Goal: Navigation & Orientation: Find specific page/section

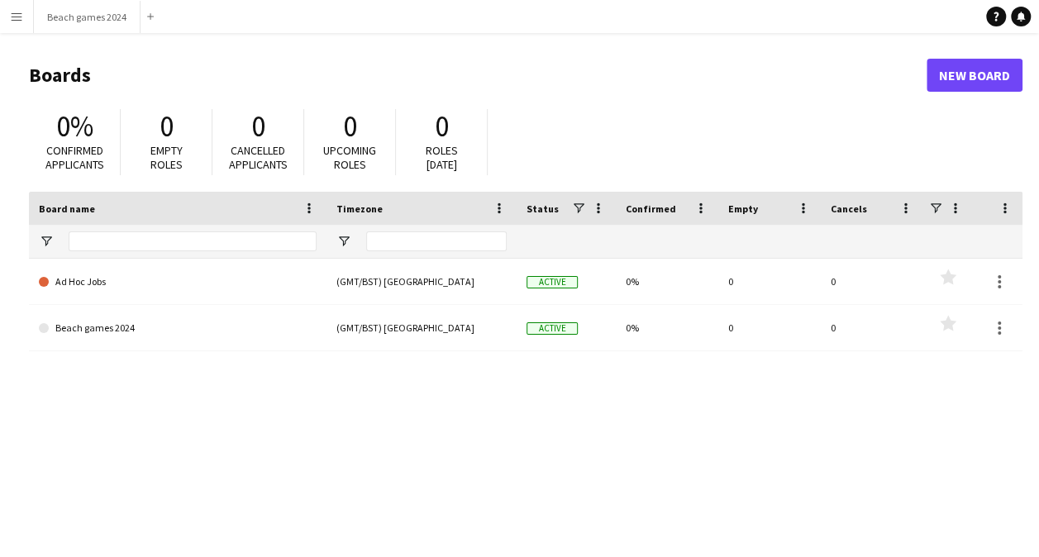
click at [7, 18] on button "Menu" at bounding box center [16, 16] width 33 height 33
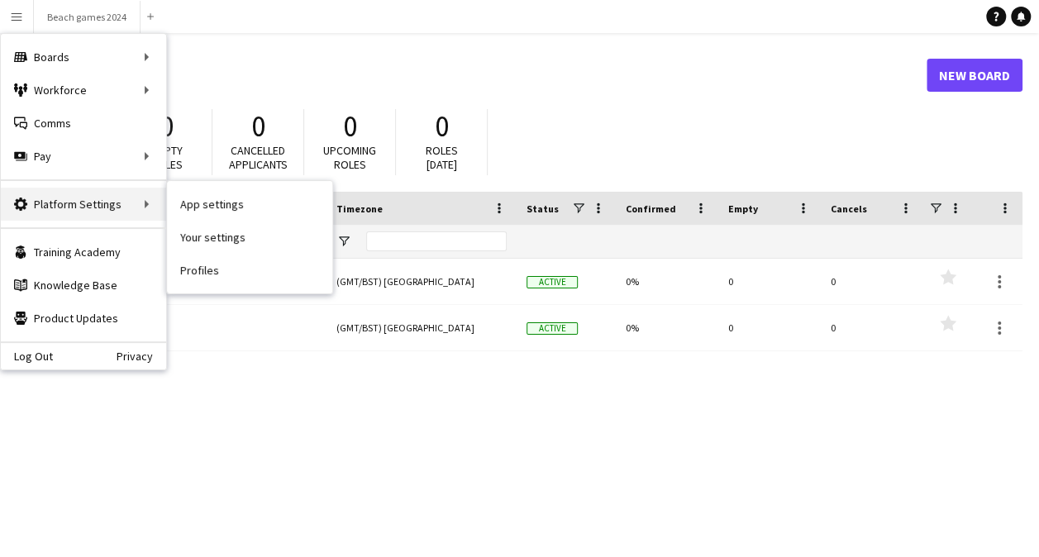
click at [85, 210] on div "Platform Settings Platform Settings" at bounding box center [83, 204] width 165 height 33
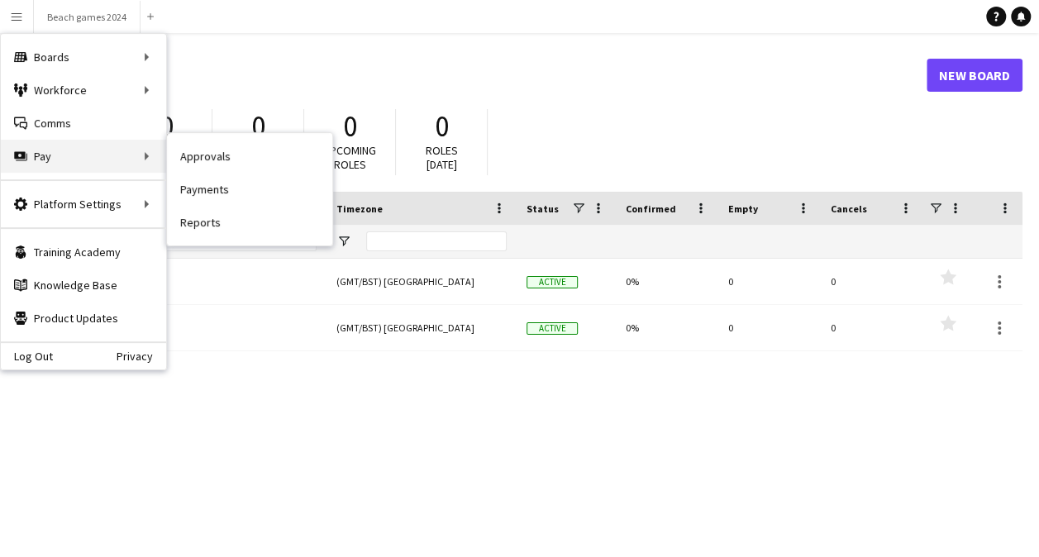
click at [64, 154] on div "Pay Pay" at bounding box center [83, 156] width 165 height 33
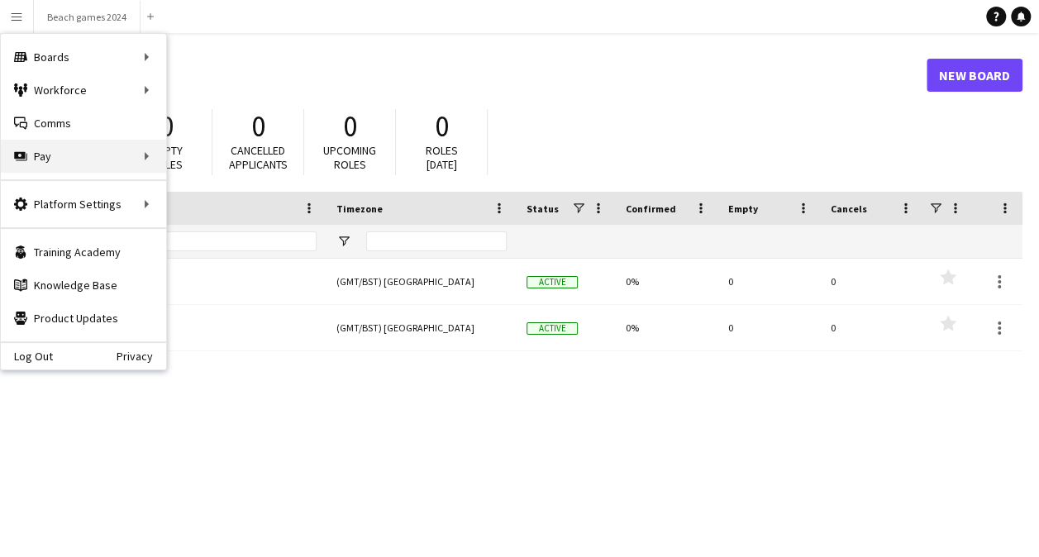
click at [140, 160] on div "Pay Pay" at bounding box center [83, 156] width 165 height 33
click at [95, 160] on div "Pay Pay" at bounding box center [83, 156] width 165 height 33
click at [15, 152] on icon at bounding box center [19, 155] width 11 height 7
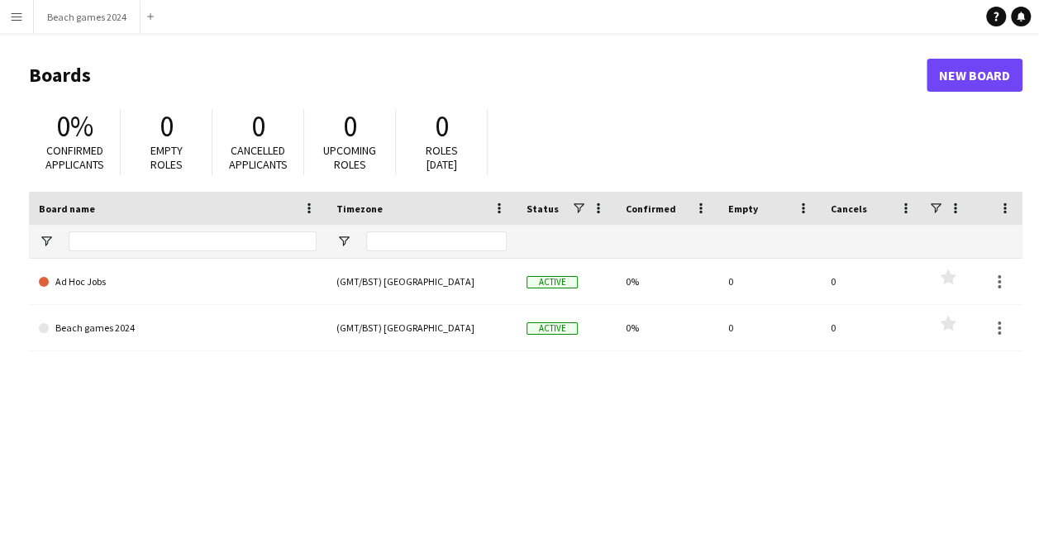
click at [19, 15] on app-icon "Menu" at bounding box center [16, 16] width 13 height 13
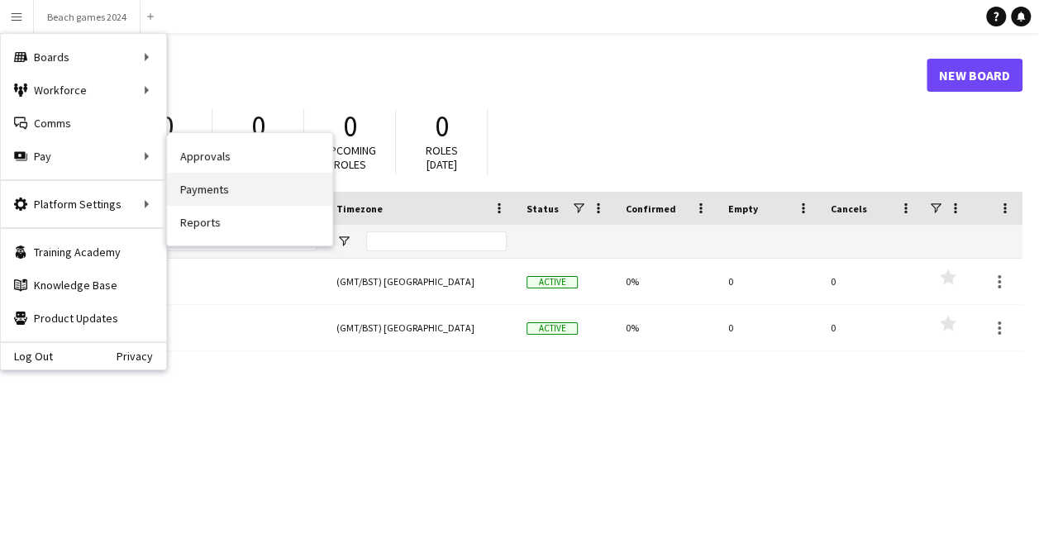
click at [209, 186] on link "Payments" at bounding box center [249, 189] width 165 height 33
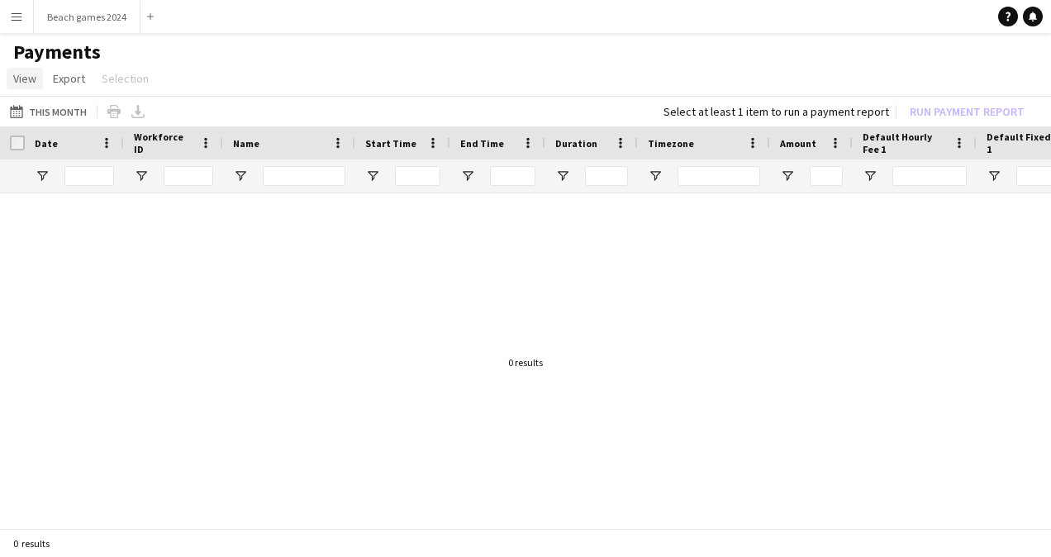
click at [26, 76] on span "View" at bounding box center [24, 78] width 23 height 15
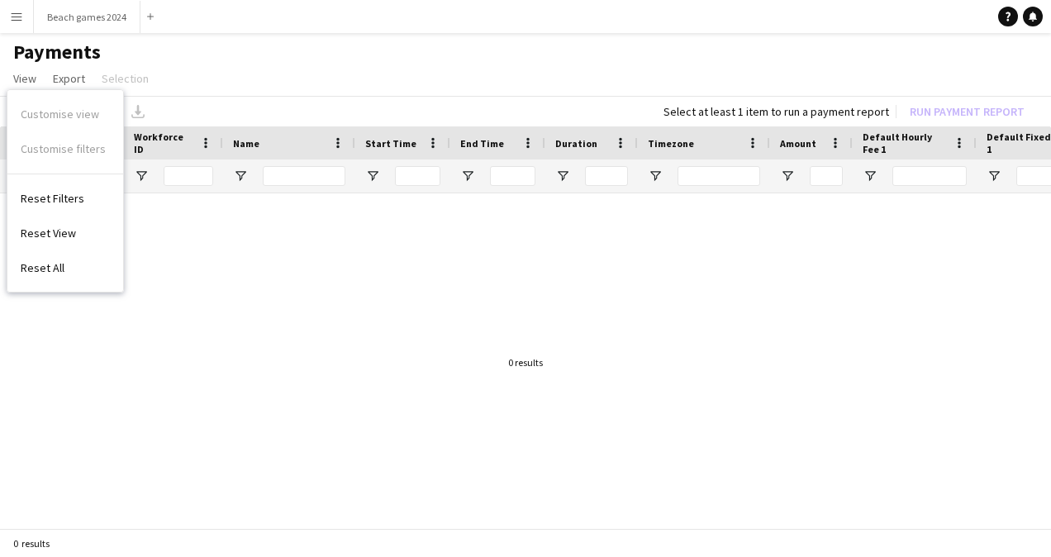
click at [193, 258] on div at bounding box center [525, 356] width 1051 height 326
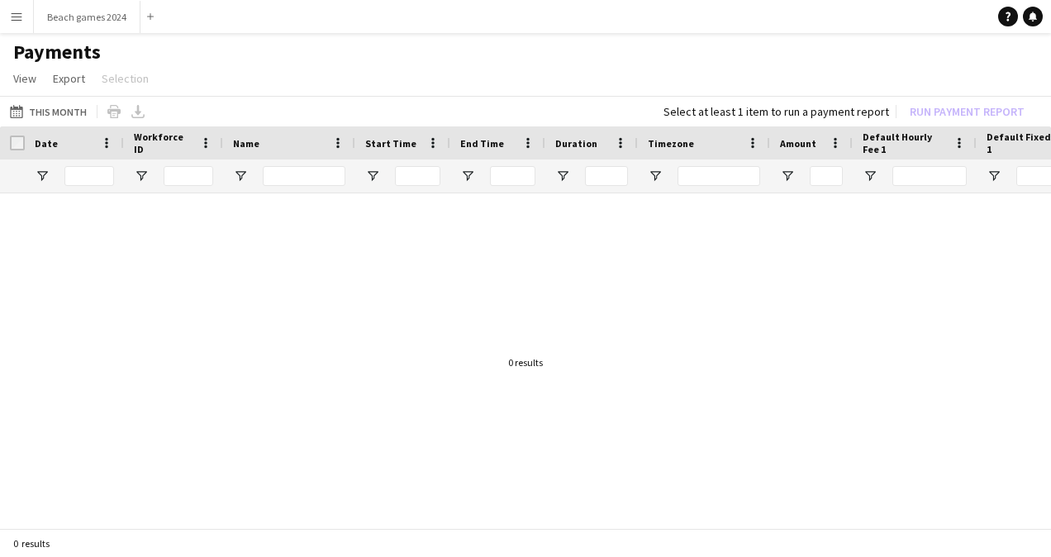
click at [16, 14] on app-icon "Menu" at bounding box center [16, 16] width 13 height 13
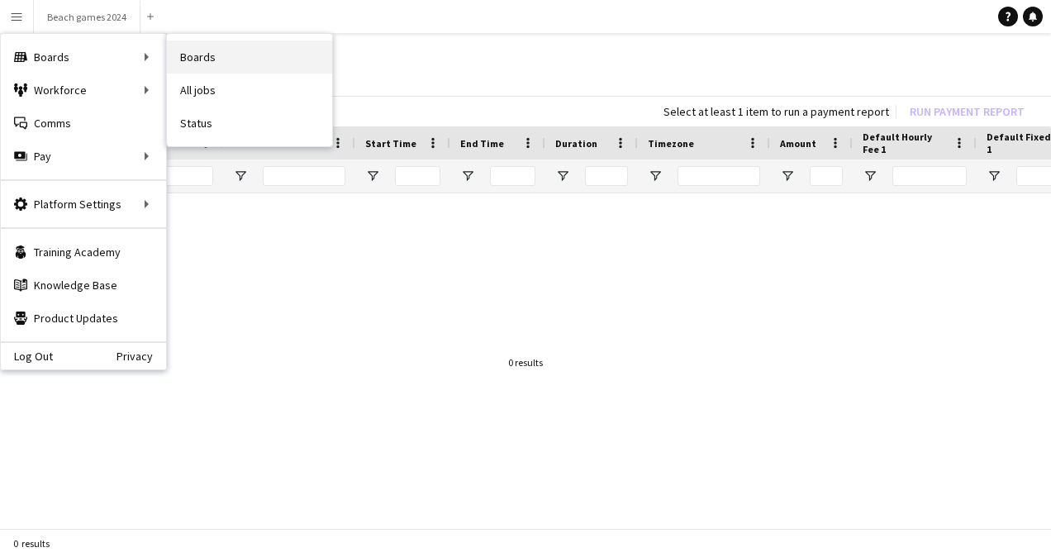
click at [198, 64] on link "Boards" at bounding box center [249, 56] width 165 height 33
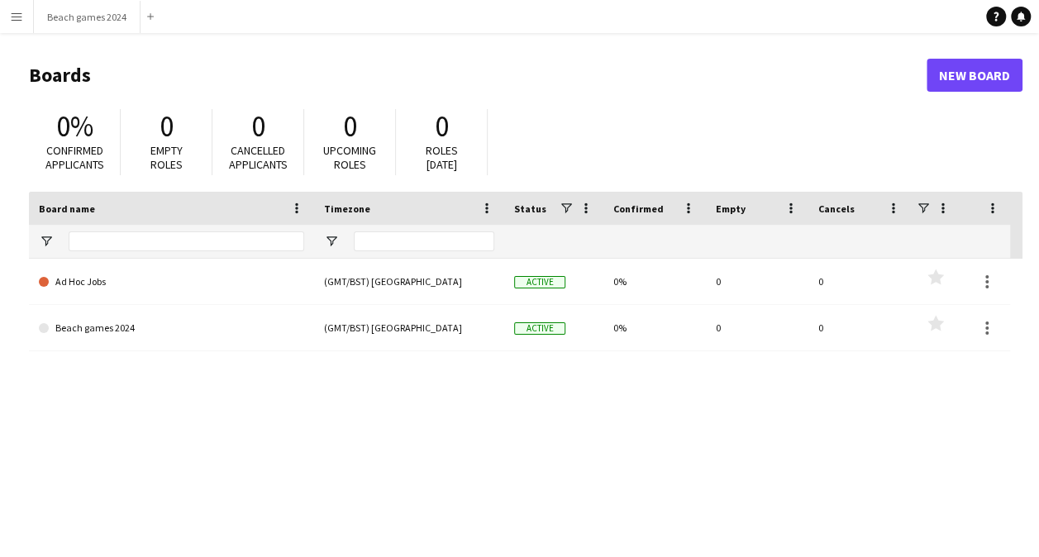
click at [15, 20] on app-icon "Menu" at bounding box center [16, 16] width 13 height 13
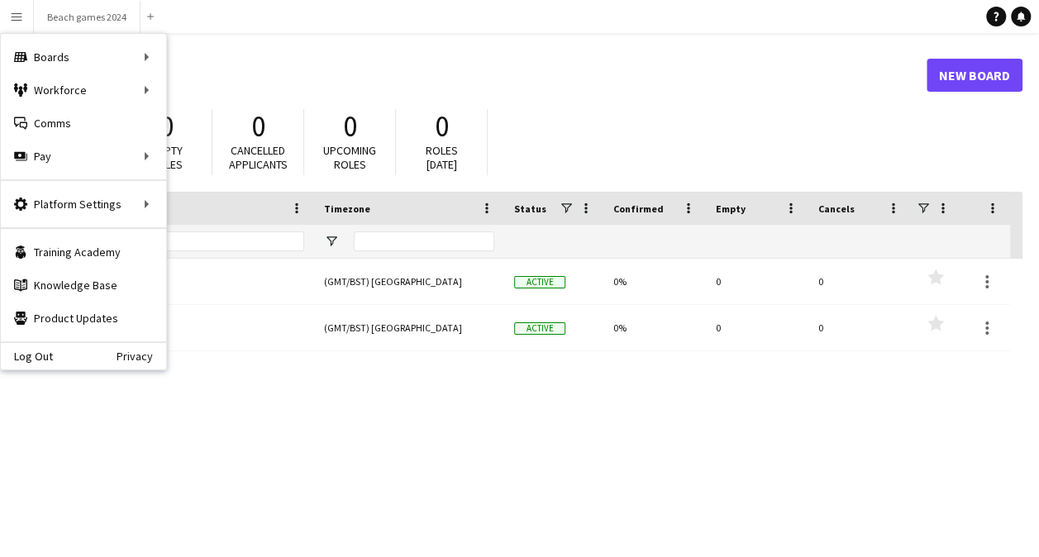
click at [256, 400] on div "Ad Hoc Jobs (GMT/BST) [GEOGRAPHIC_DATA] Active 0% 0 0 Favourites Beach games 20…" at bounding box center [525, 416] width 993 height 314
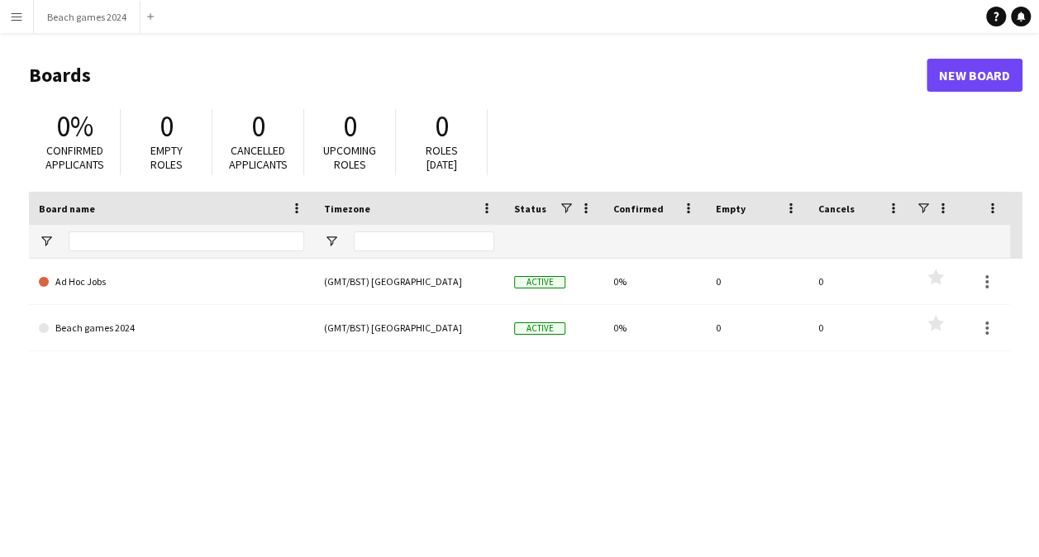
click at [18, 10] on app-icon "Menu" at bounding box center [16, 16] width 13 height 13
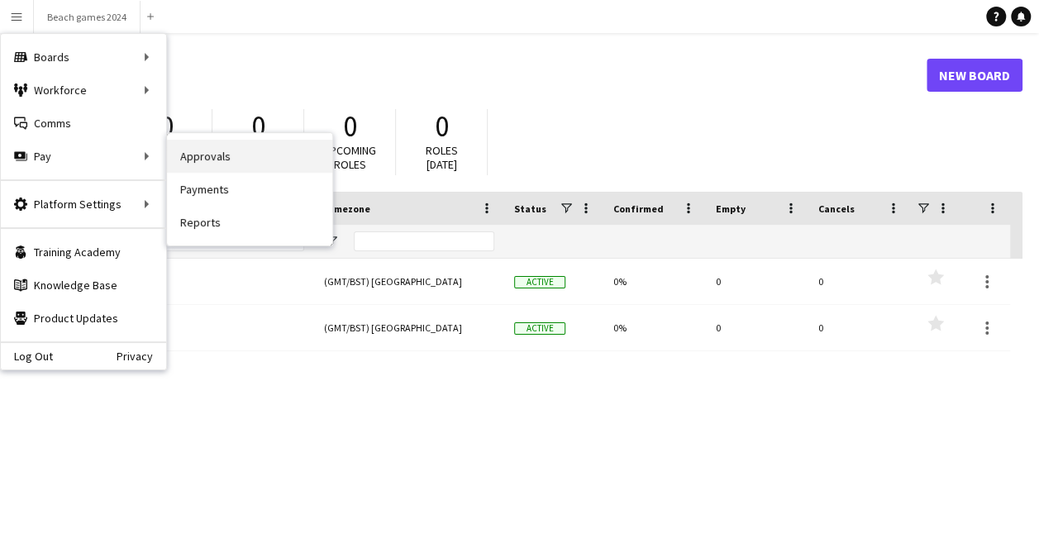
click at [236, 157] on link "Approvals" at bounding box center [249, 156] width 165 height 33
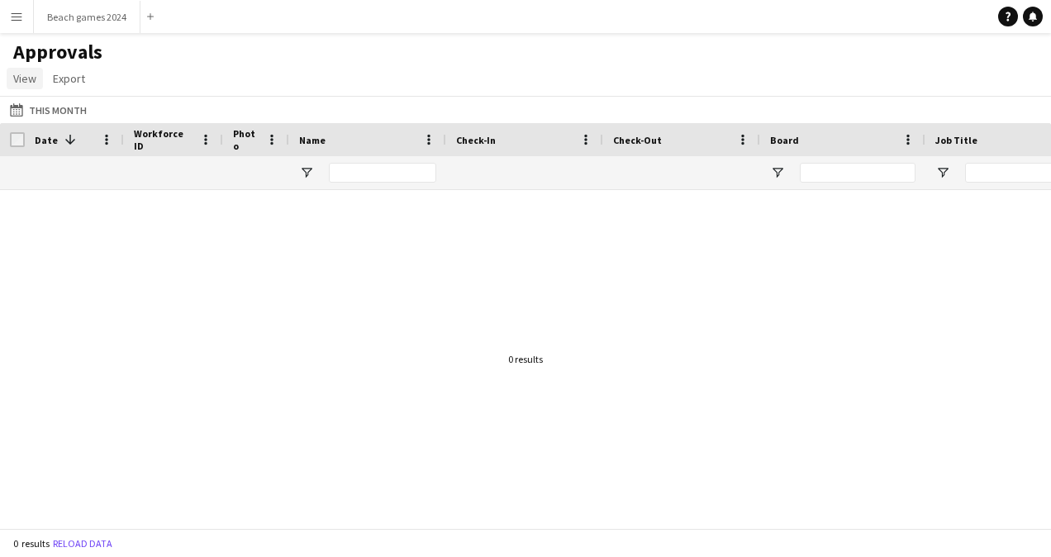
click at [26, 79] on span "View" at bounding box center [24, 78] width 23 height 15
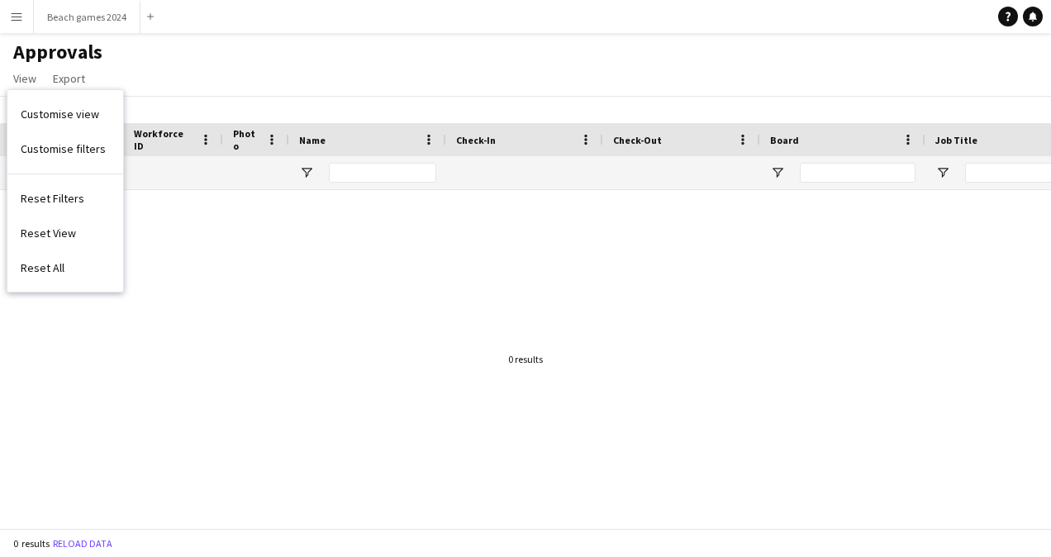
click at [18, 12] on app-icon "Menu" at bounding box center [16, 16] width 13 height 13
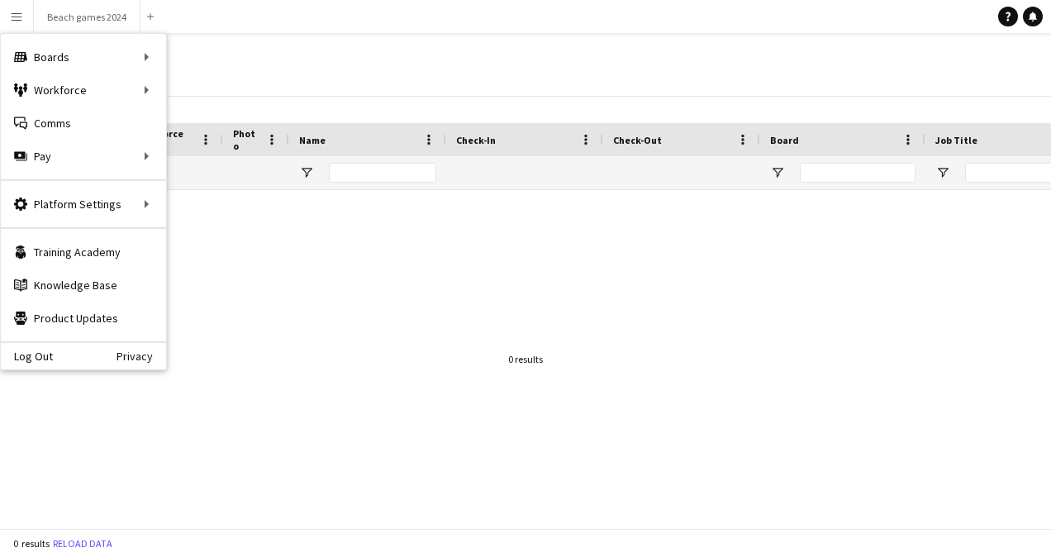
click at [307, 289] on div at bounding box center [525, 353] width 1051 height 326
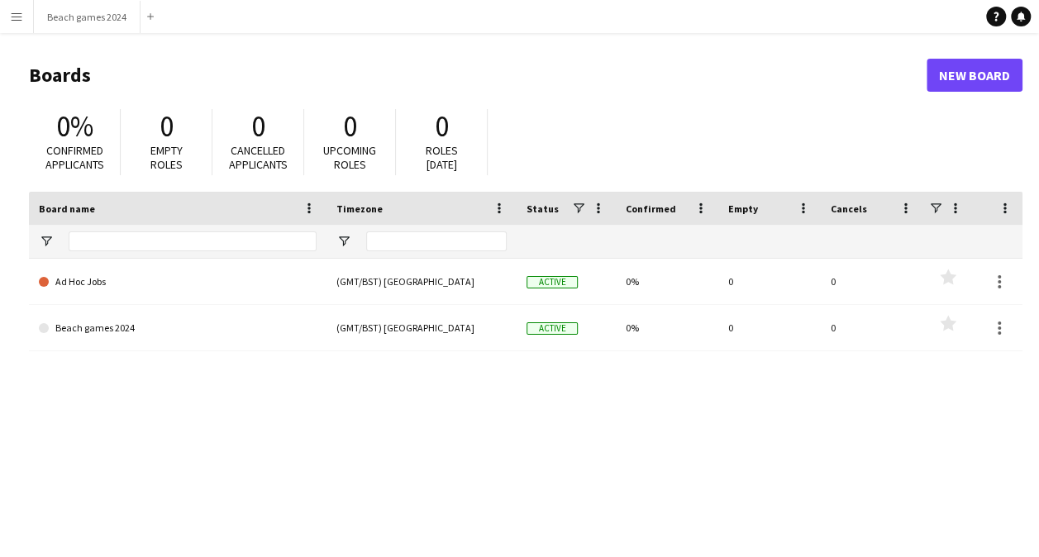
click at [23, 9] on button "Menu" at bounding box center [16, 16] width 33 height 33
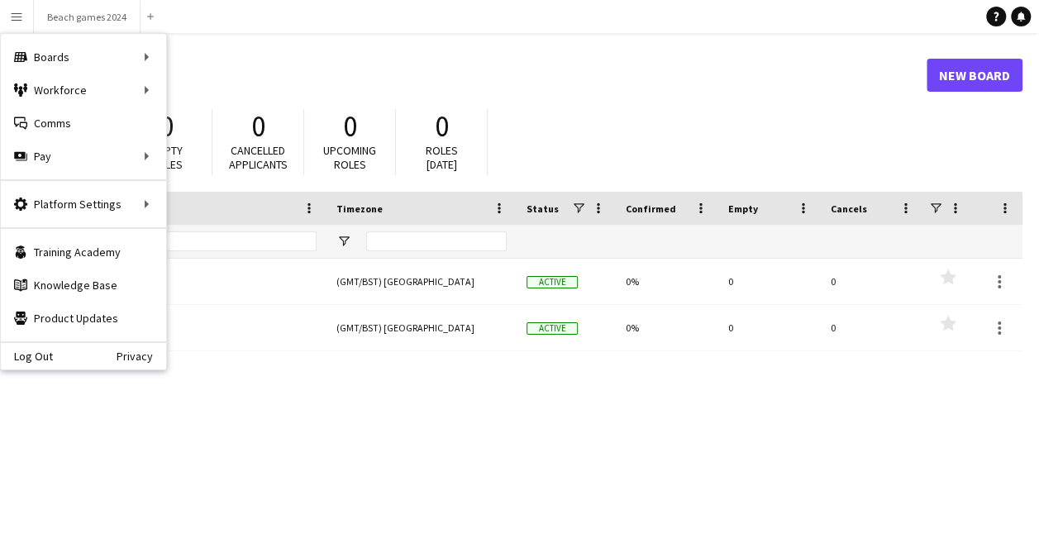
click at [560, 357] on div "Ad Hoc Jobs (GMT/BST) [GEOGRAPHIC_DATA] Active 0% 0 0 Favourites Beach games 20…" at bounding box center [525, 416] width 993 height 314
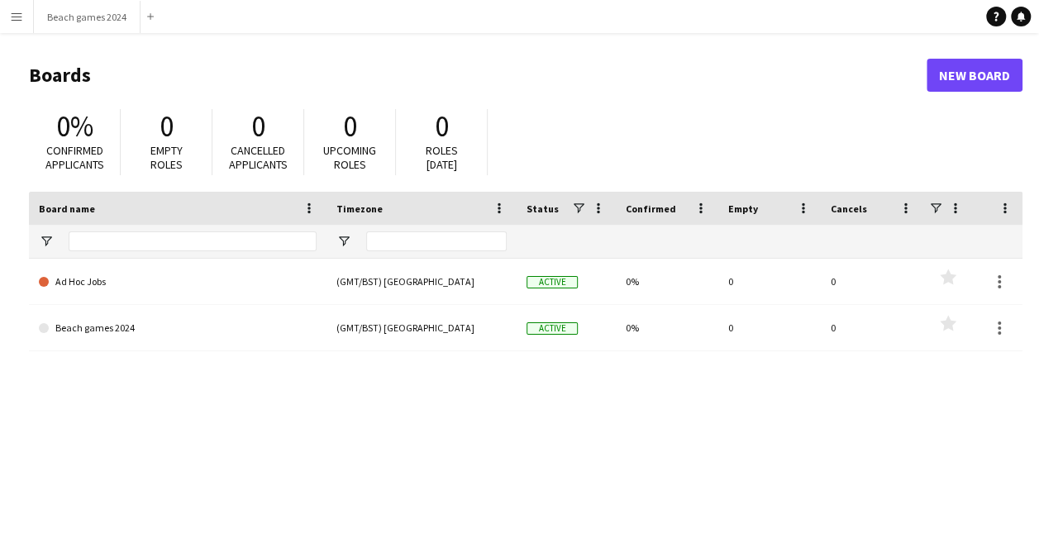
click at [390, 66] on h1 "Boards" at bounding box center [477, 75] width 897 height 25
